Goal: Book appointment/travel/reservation

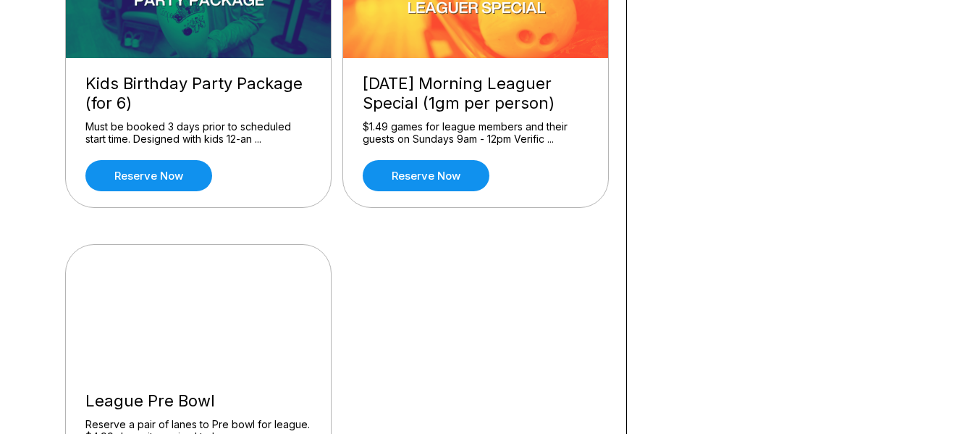
scroll to position [1508, 0]
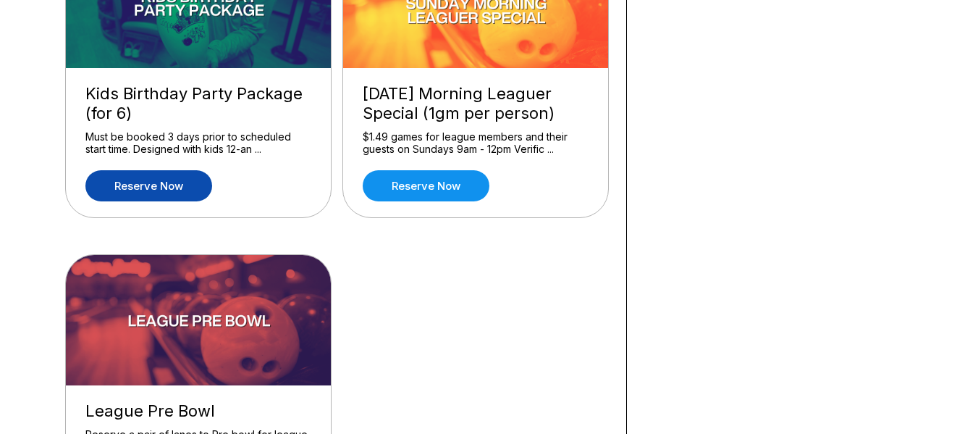
click at [143, 193] on link "Reserve now" at bounding box center [148, 185] width 127 height 31
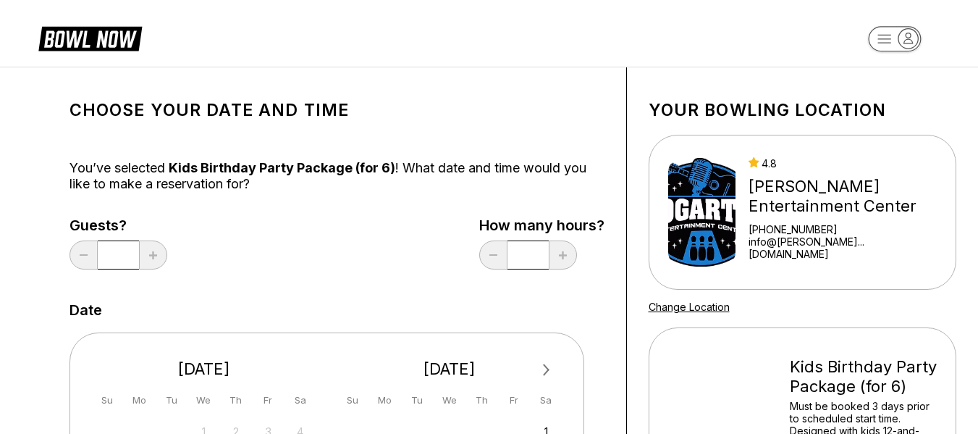
click at [125, 264] on input "*" at bounding box center [118, 254] width 41 height 29
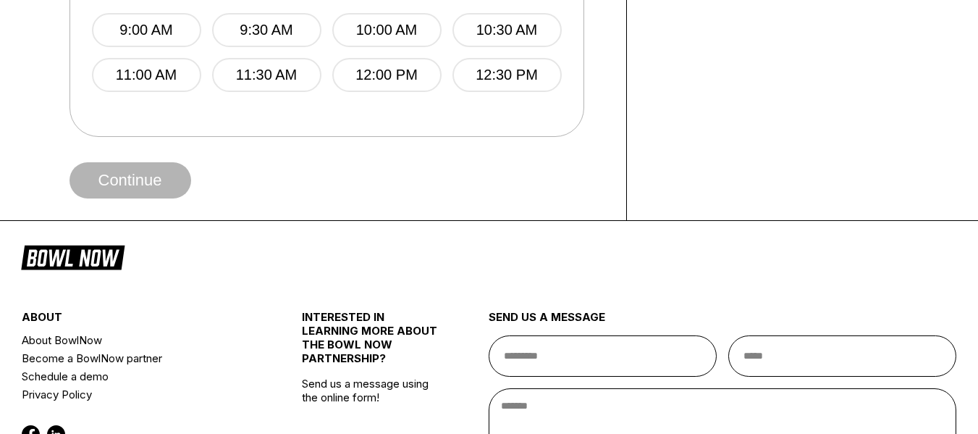
scroll to position [1106, 0]
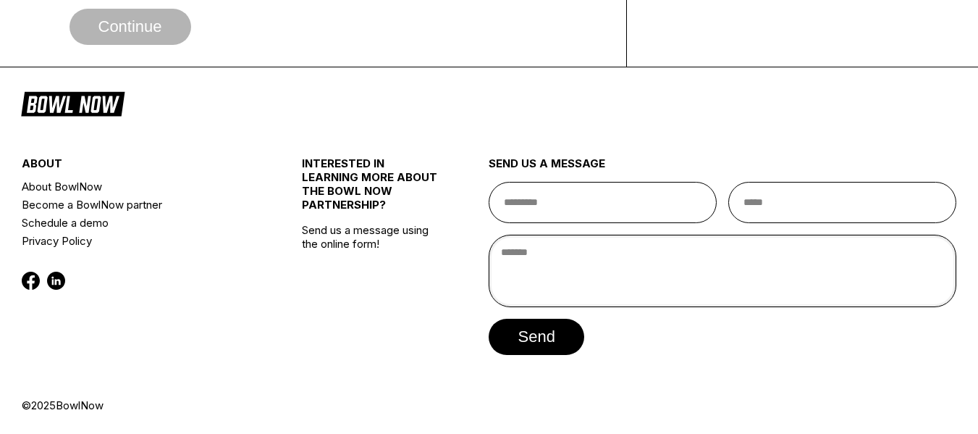
click at [610, 272] on textarea at bounding box center [723, 271] width 468 height 72
click at [594, 206] on input "text" at bounding box center [603, 202] width 228 height 41
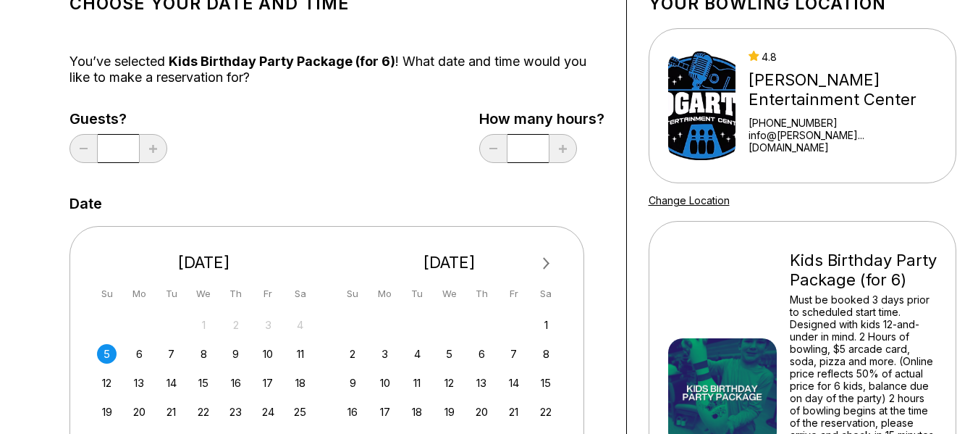
scroll to position [97, 0]
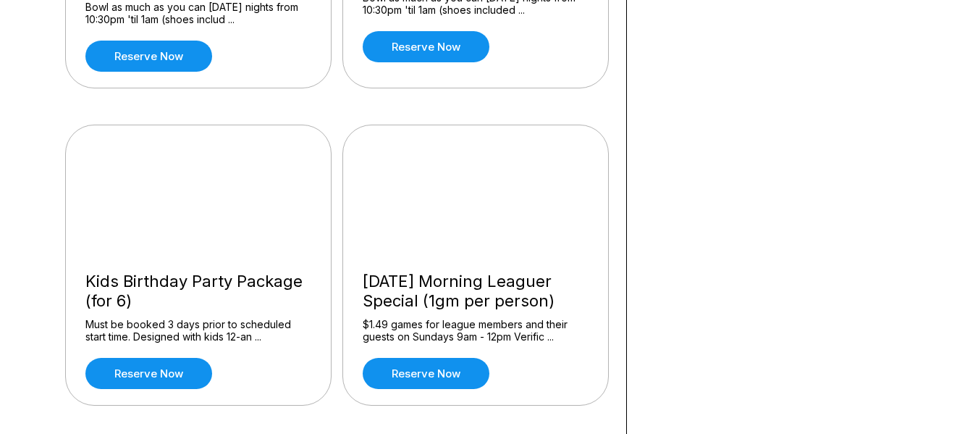
scroll to position [1355, 0]
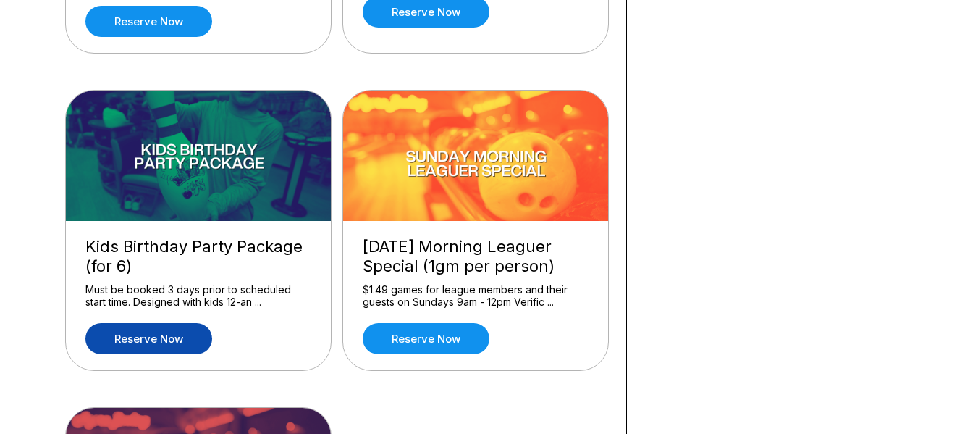
click at [143, 343] on link "Reserve now" at bounding box center [148, 338] width 127 height 31
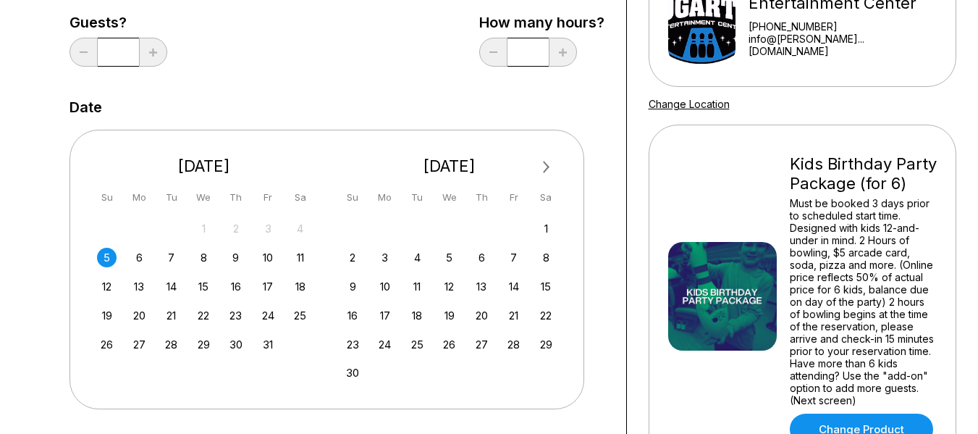
scroll to position [205, 0]
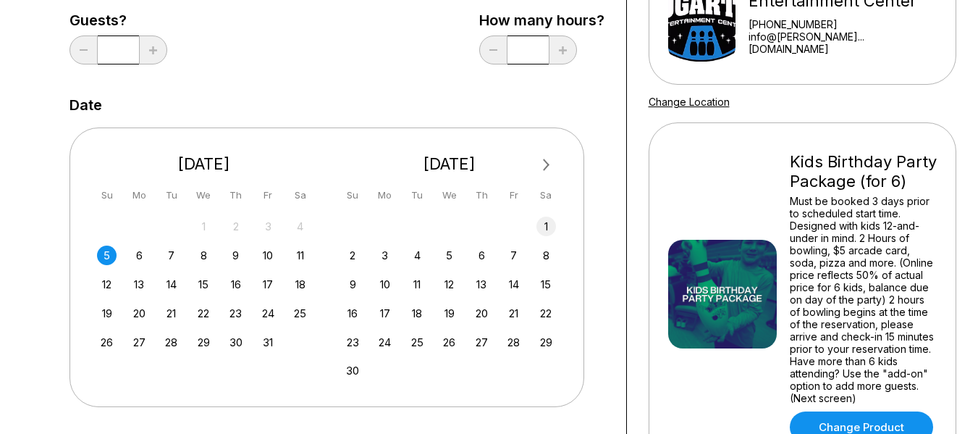
click at [547, 225] on div "1" at bounding box center [547, 227] width 20 height 20
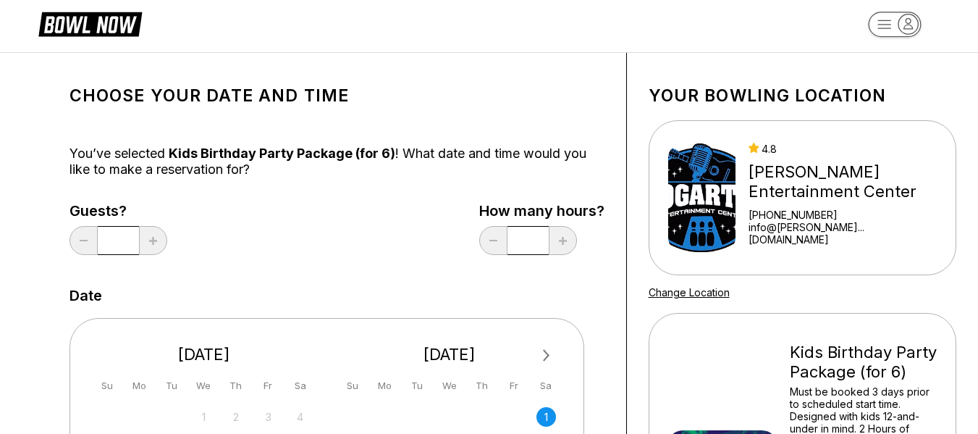
scroll to position [0, 0]
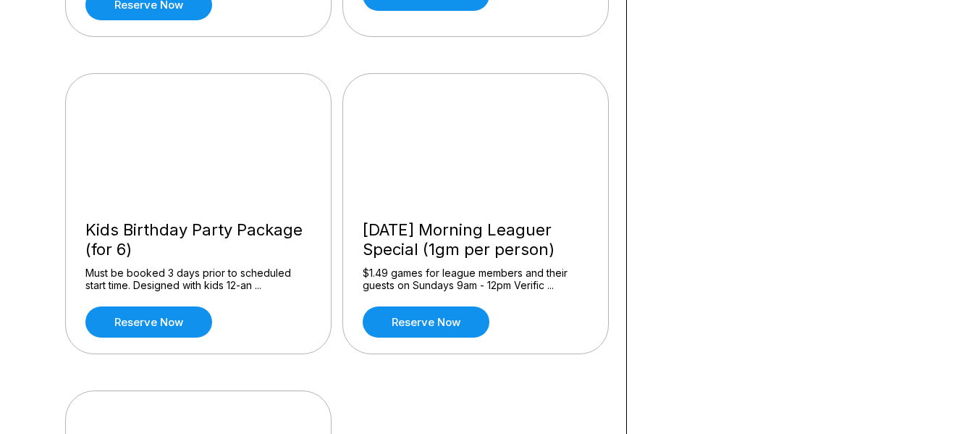
scroll to position [1376, 0]
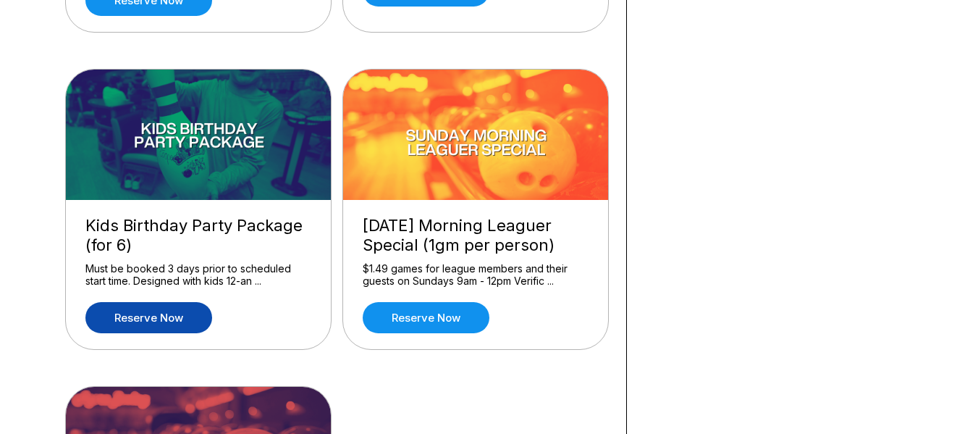
click at [172, 312] on link "Reserve now" at bounding box center [148, 317] width 127 height 31
